Goal: Navigation & Orientation: Find specific page/section

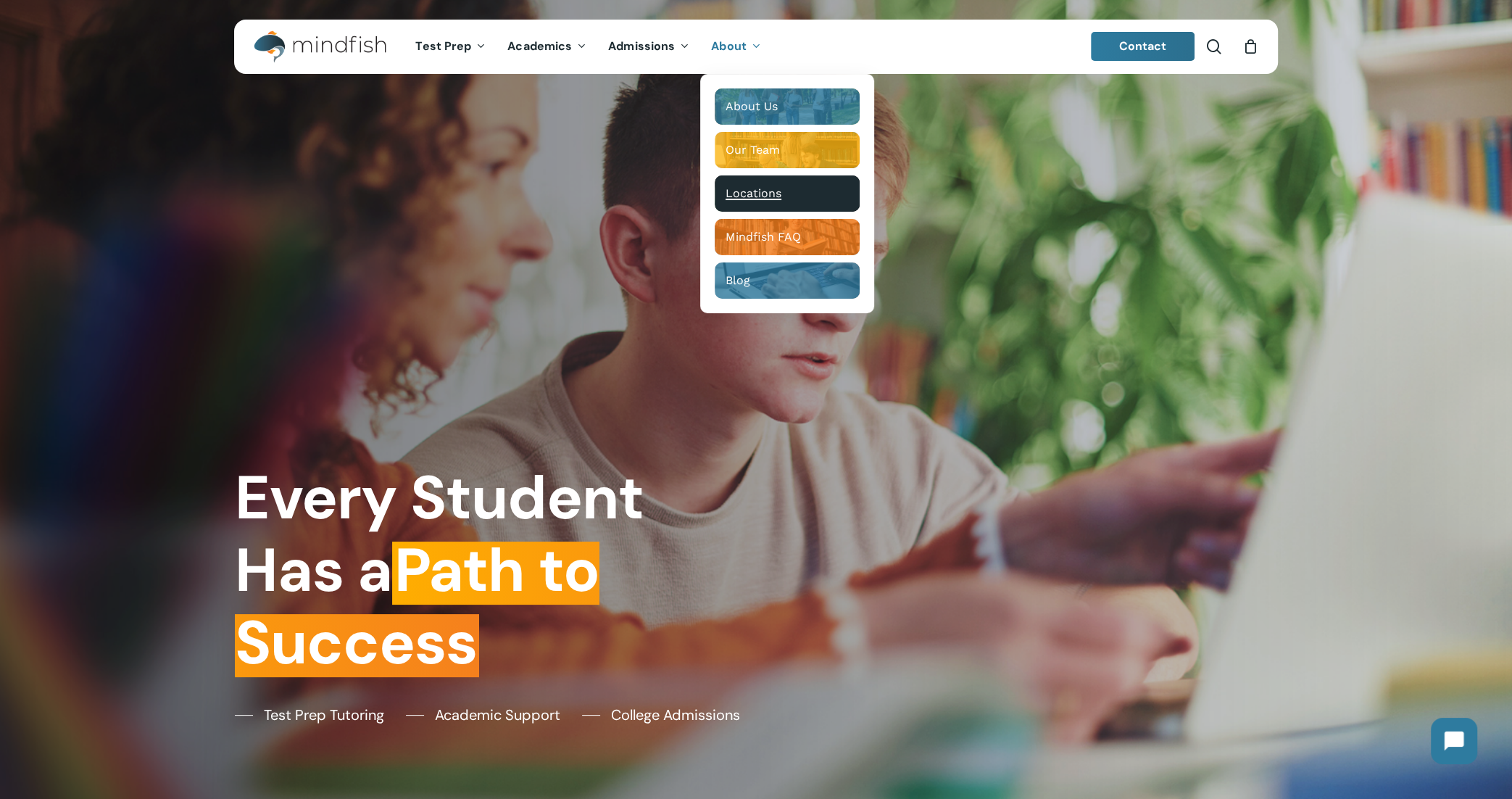
click at [747, 186] on div "Main Menu" at bounding box center [787, 193] width 145 height 36
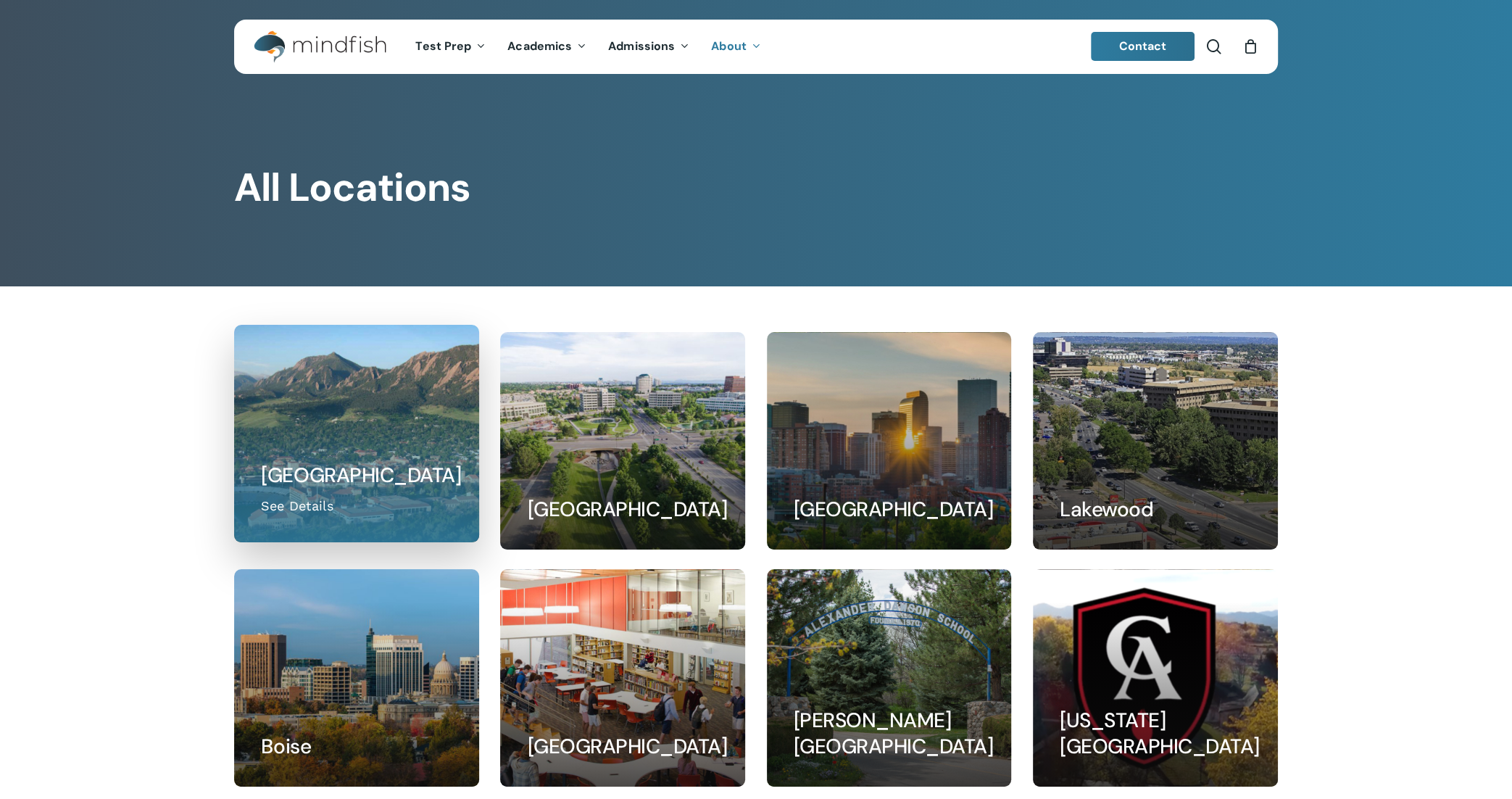
click at [368, 388] on link at bounding box center [356, 434] width 243 height 216
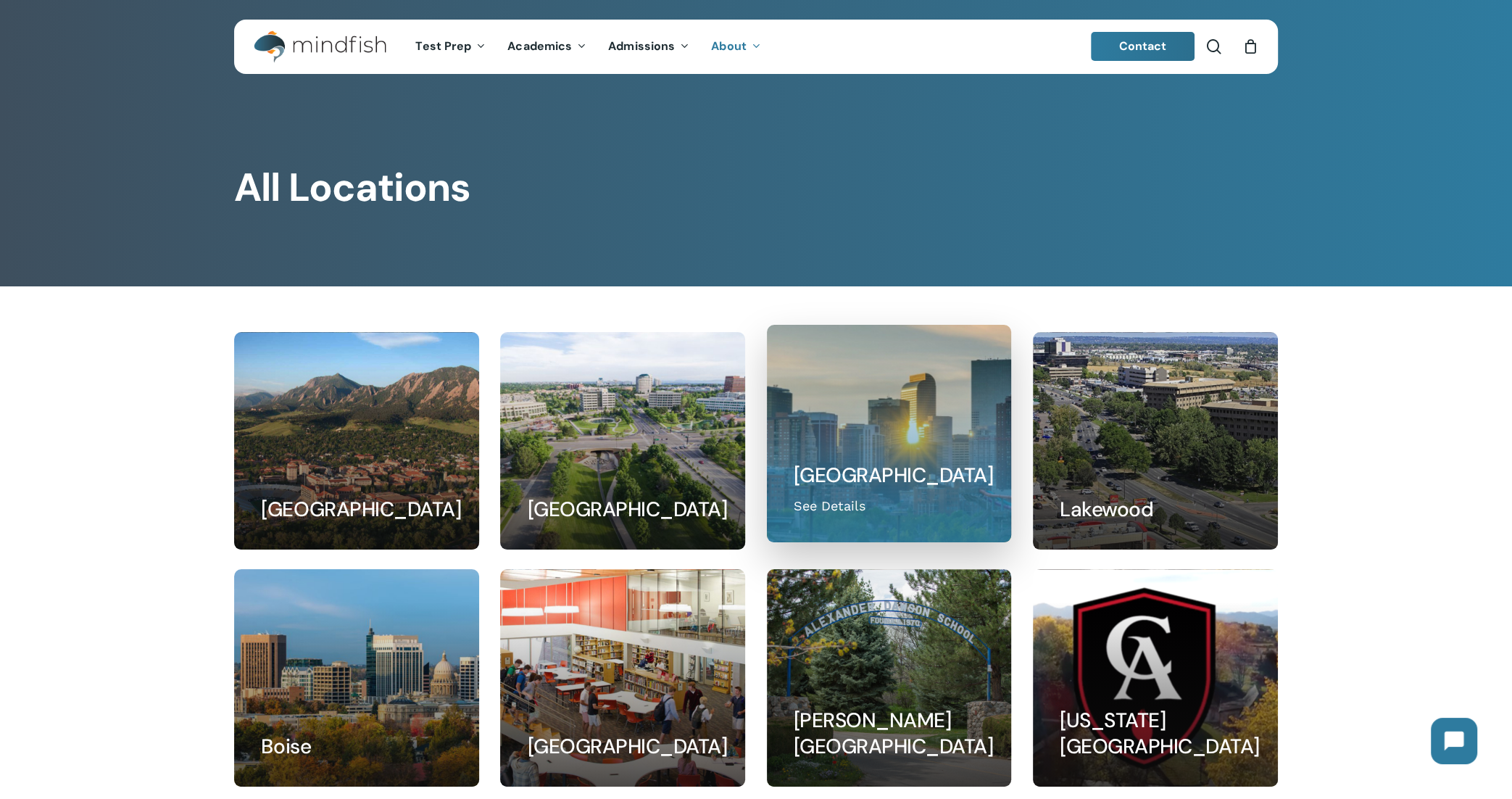
click at [912, 428] on link at bounding box center [889, 434] width 243 height 216
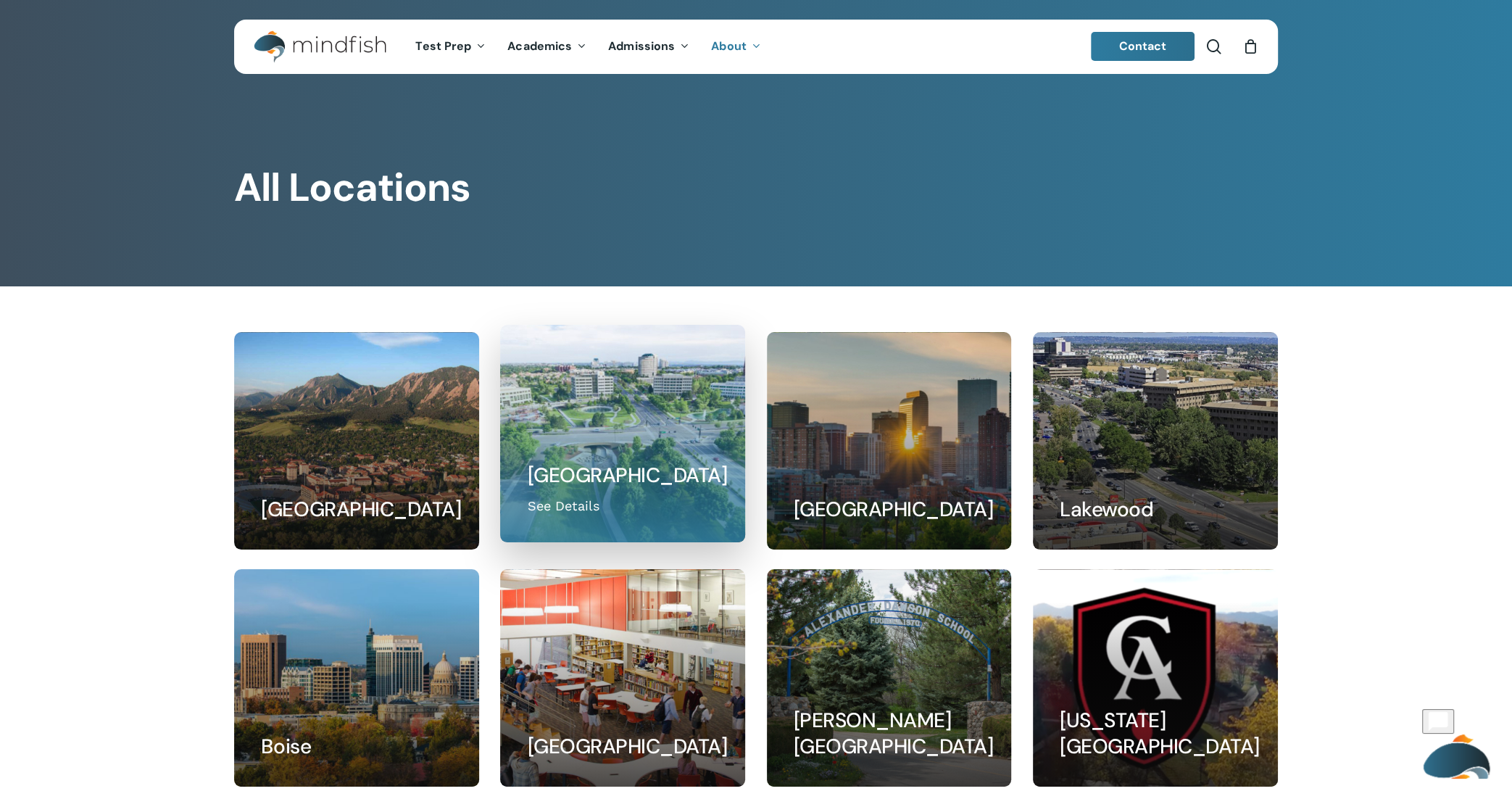
click at [659, 419] on link at bounding box center [622, 434] width 243 height 216
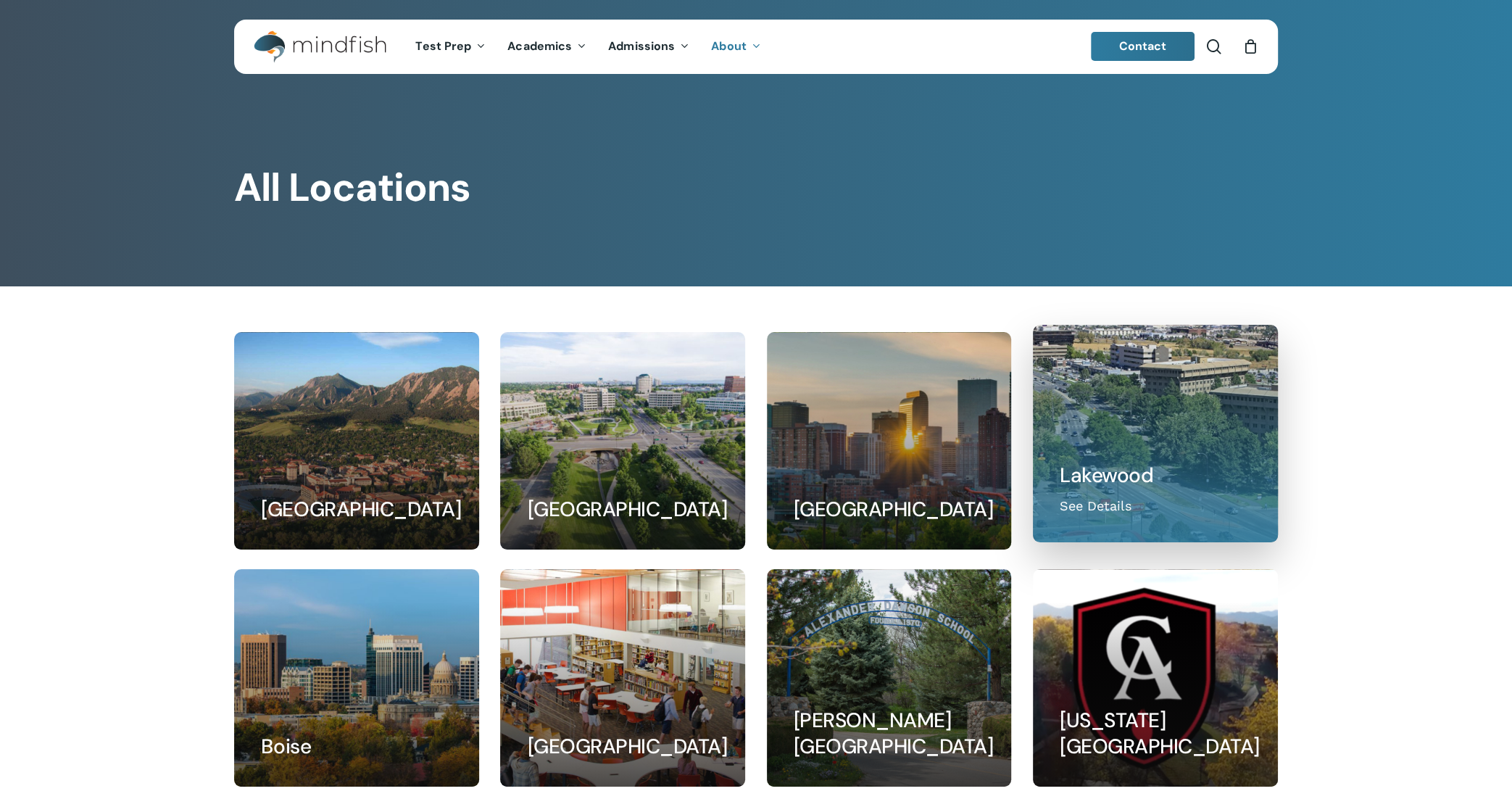
click at [1183, 453] on link at bounding box center [1155, 434] width 243 height 216
click at [1133, 414] on link at bounding box center [1155, 434] width 243 height 216
